Goal: Task Accomplishment & Management: Manage account settings

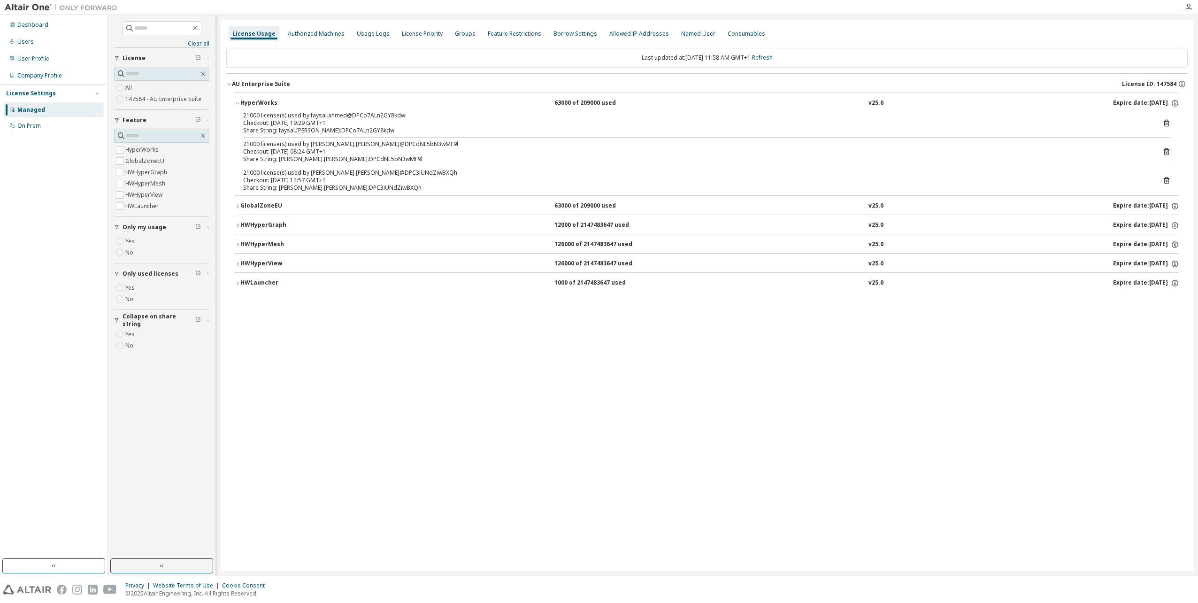
click at [32, 586] on img at bounding box center [27, 590] width 48 height 10
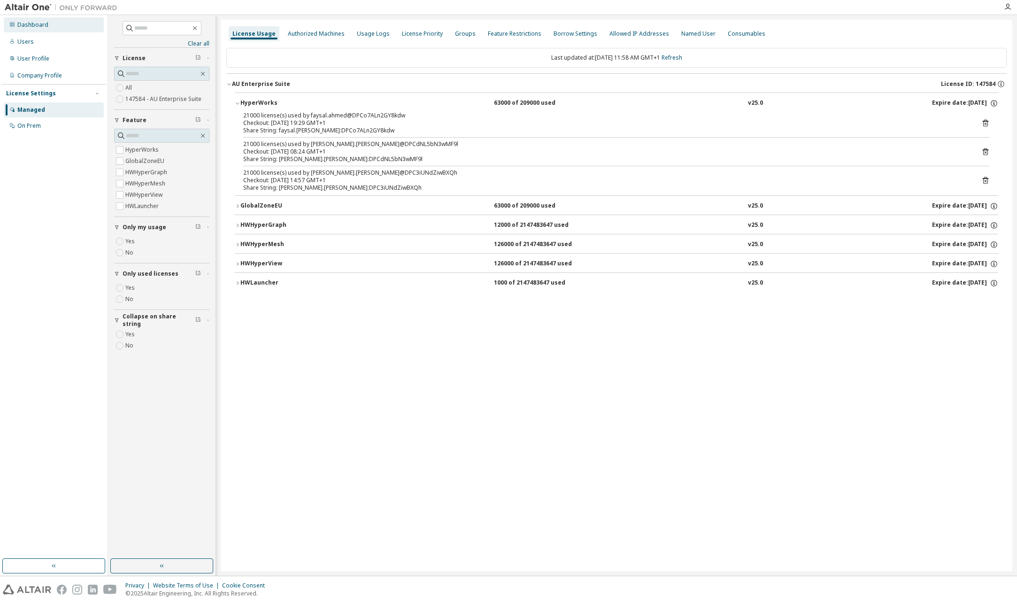
click at [24, 24] on div "Dashboard" at bounding box center [32, 25] width 31 height 8
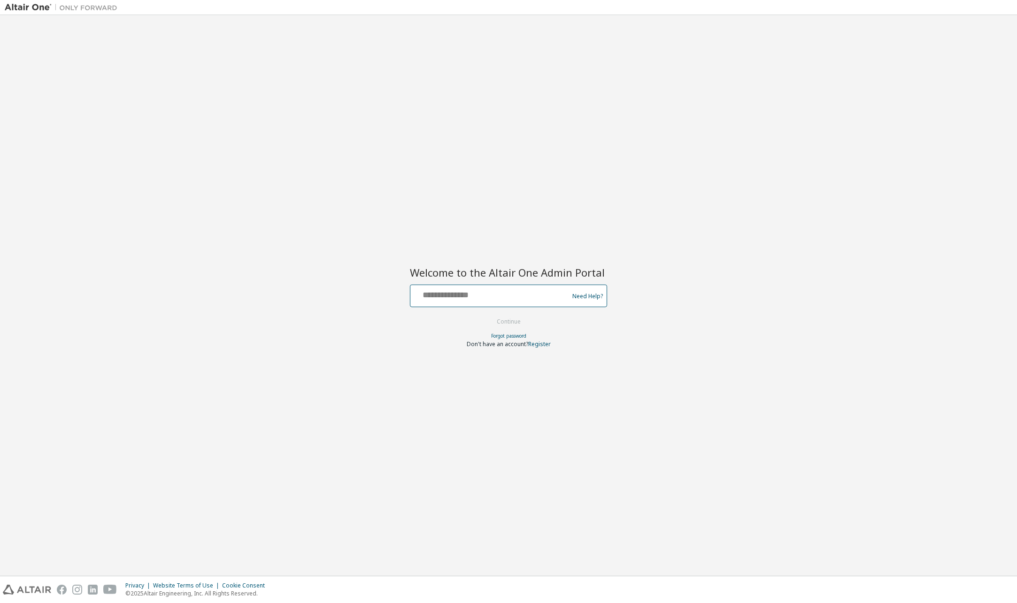
click at [517, 292] on input "text" at bounding box center [491, 294] width 154 height 14
type input "**********"
click at [524, 320] on button "Continue" at bounding box center [509, 322] width 44 height 14
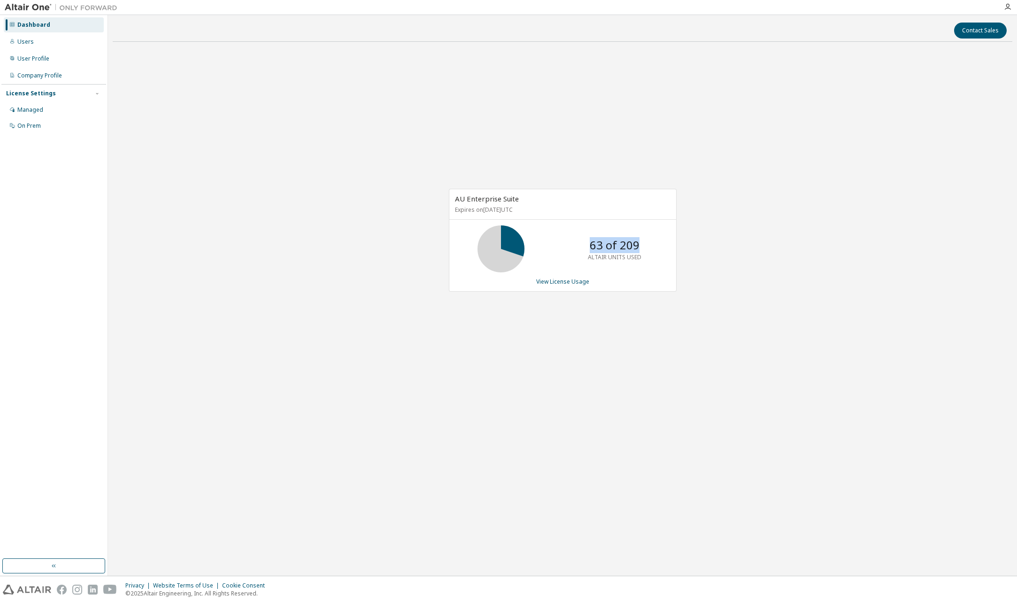
drag, startPoint x: 591, startPoint y: 247, endPoint x: 637, endPoint y: 245, distance: 46.5
click at [637, 245] on p "63 of 209" at bounding box center [615, 245] width 50 height 16
click at [554, 284] on link "View License Usage" at bounding box center [562, 281] width 53 height 8
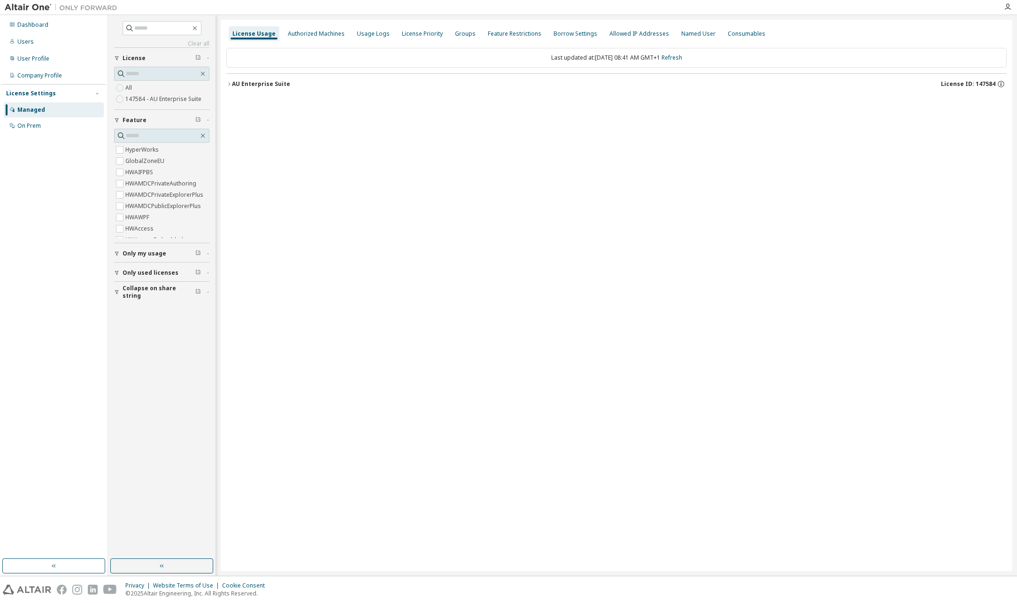
click at [230, 85] on icon "button" at bounding box center [229, 83] width 2 height 3
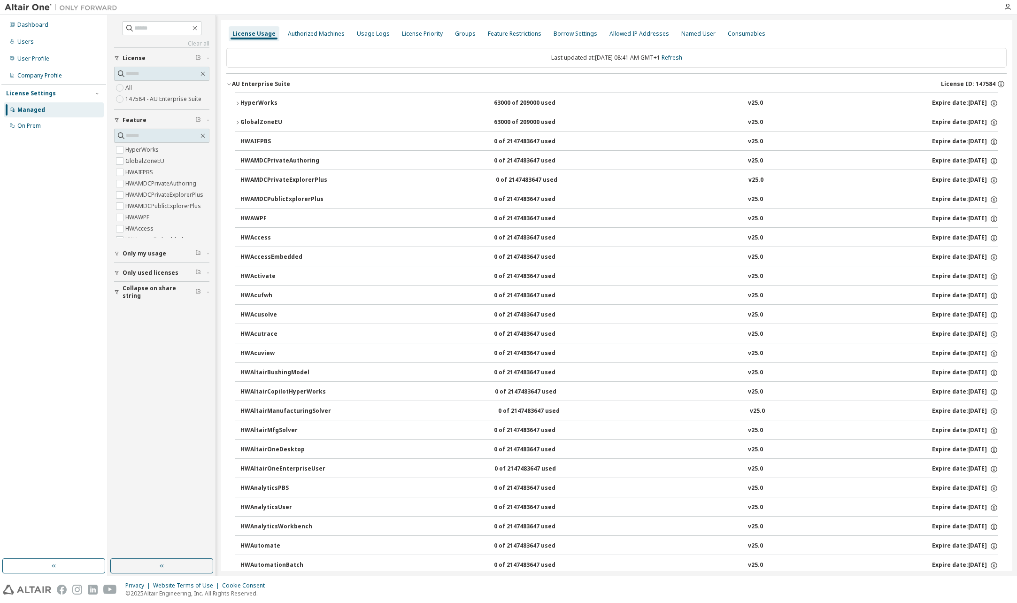
click at [205, 291] on div "Collapse on share string" at bounding box center [165, 292] width 84 height 15
drag, startPoint x: 114, startPoint y: 273, endPoint x: 123, endPoint y: 272, distance: 9.0
click at [115, 272] on icon "button" at bounding box center [117, 273] width 6 height 6
click at [131, 286] on label "Yes" at bounding box center [130, 286] width 11 height 11
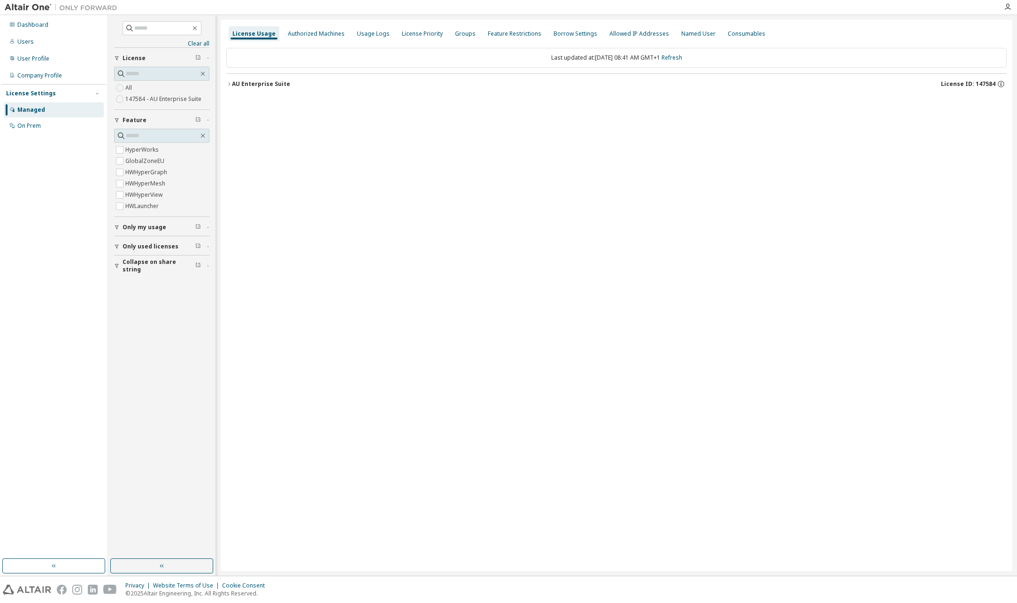
click at [229, 84] on icon "button" at bounding box center [229, 84] width 6 height 6
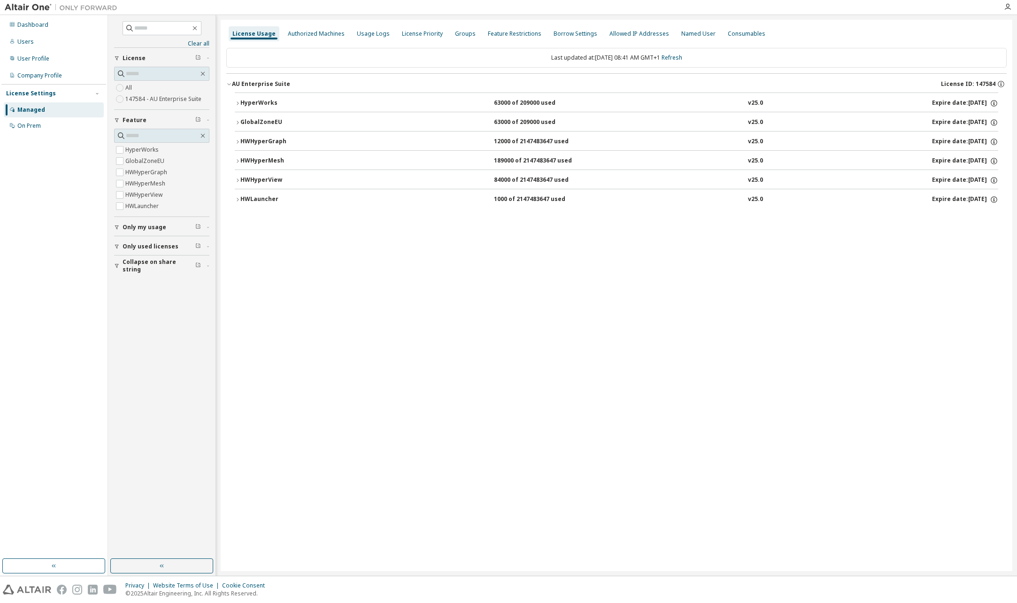
click at [235, 104] on icon "button" at bounding box center [238, 103] width 6 height 6
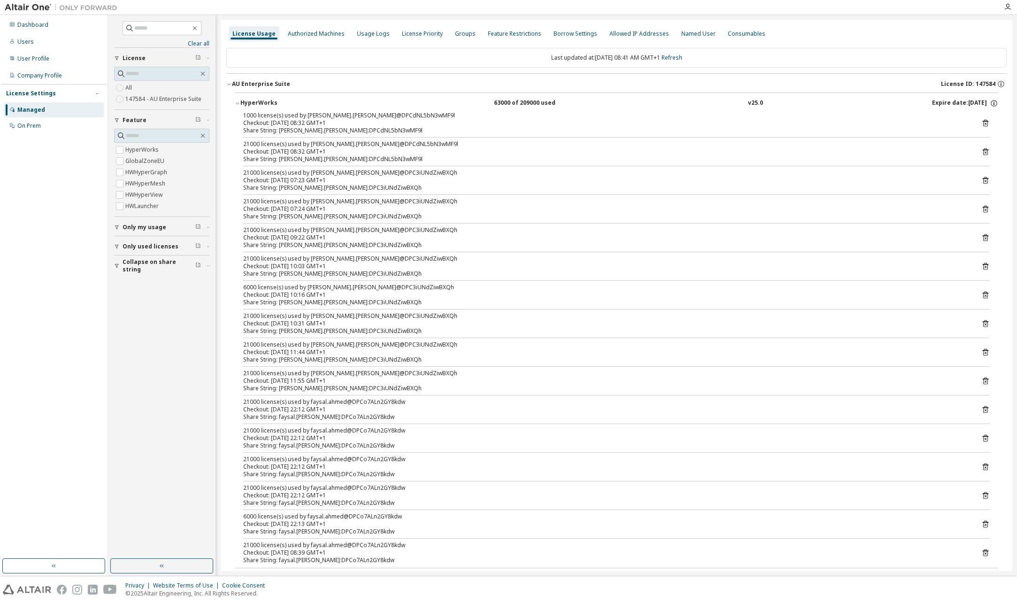
click at [120, 269] on button "Collapse on share string" at bounding box center [161, 265] width 95 height 21
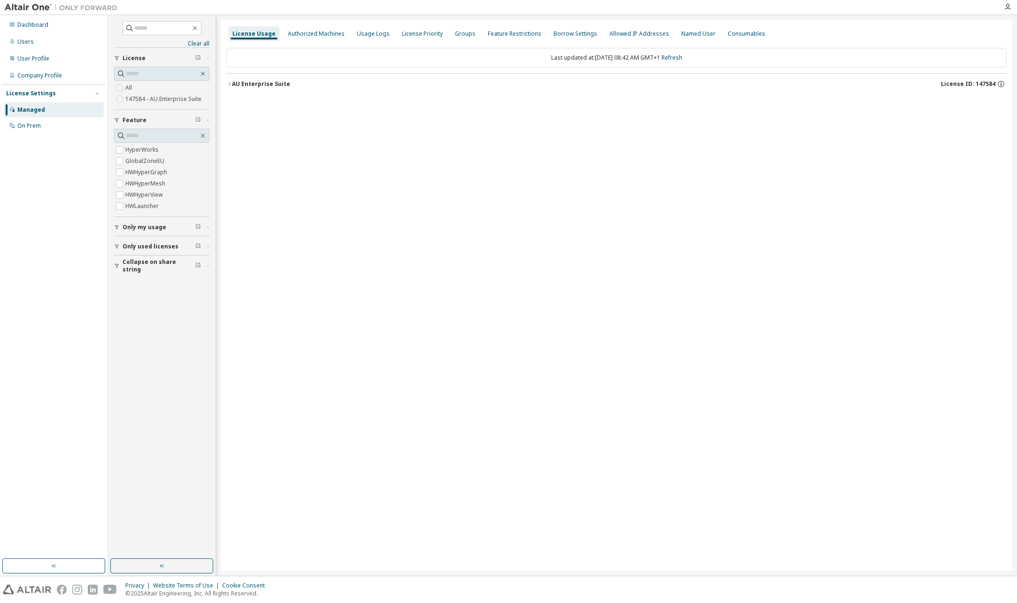
click at [227, 87] on button "AU Enterprise Suite License ID: 147584" at bounding box center [616, 84] width 780 height 21
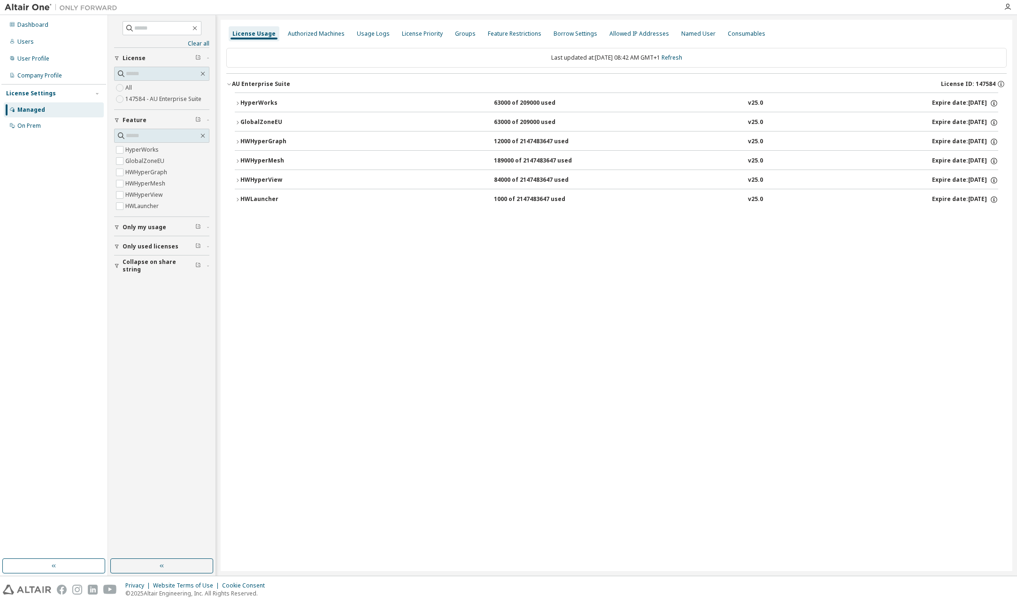
click at [237, 104] on icon "button" at bounding box center [238, 103] width 6 height 6
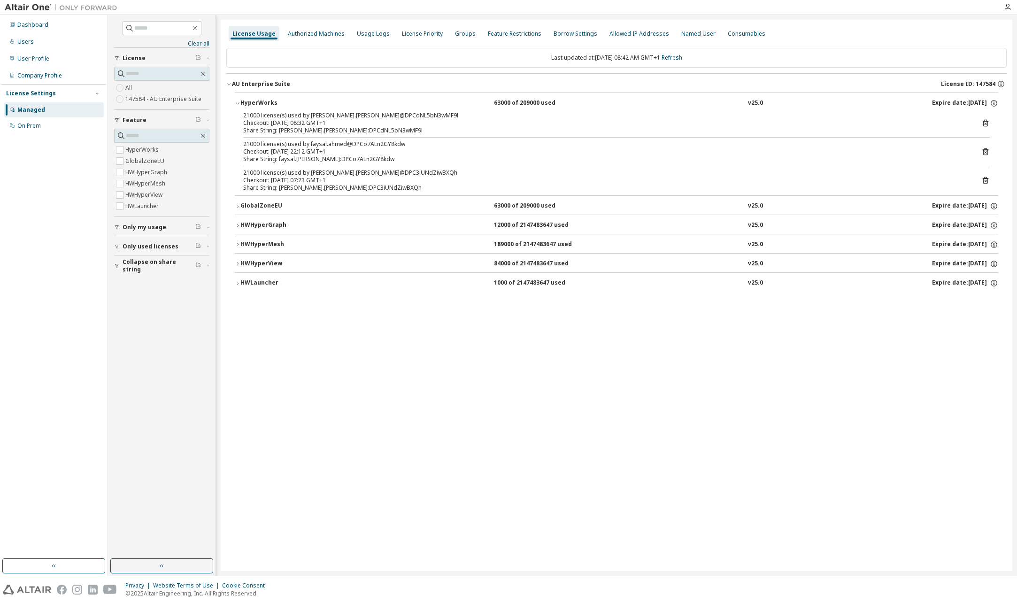
click at [237, 244] on icon "button" at bounding box center [238, 245] width 6 height 6
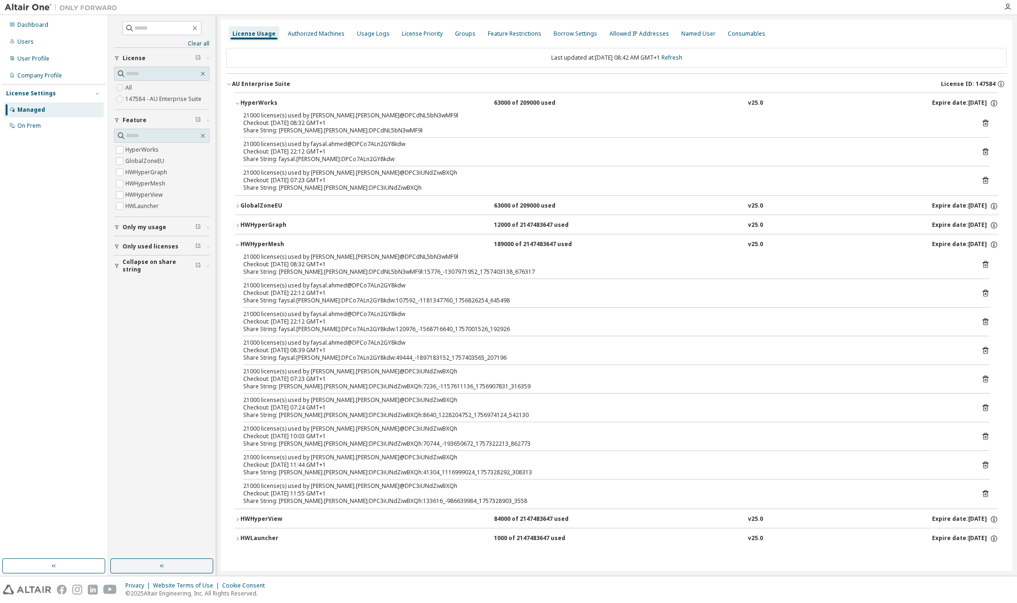
drag, startPoint x: 115, startPoint y: 266, endPoint x: 123, endPoint y: 268, distance: 7.7
click at [116, 267] on icon "button" at bounding box center [117, 266] width 6 height 6
click at [28, 27] on div "Dashboard" at bounding box center [32, 25] width 31 height 8
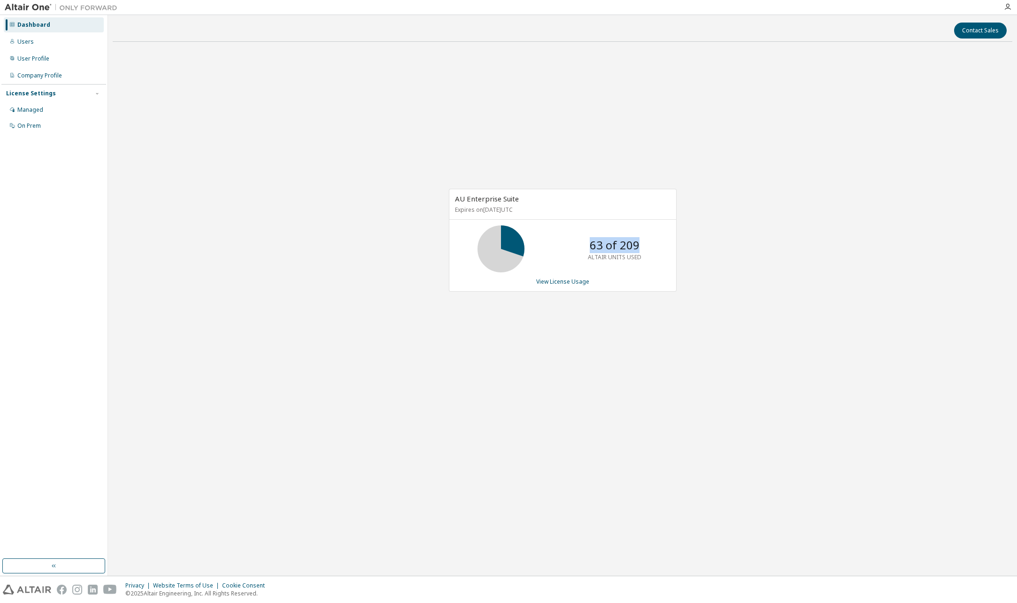
drag, startPoint x: 592, startPoint y: 249, endPoint x: 641, endPoint y: 245, distance: 49.0
click at [641, 245] on div "63 of 209 ALTAIR UNITS USED" at bounding box center [614, 248] width 75 height 47
